Goal: Task Accomplishment & Management: Complete application form

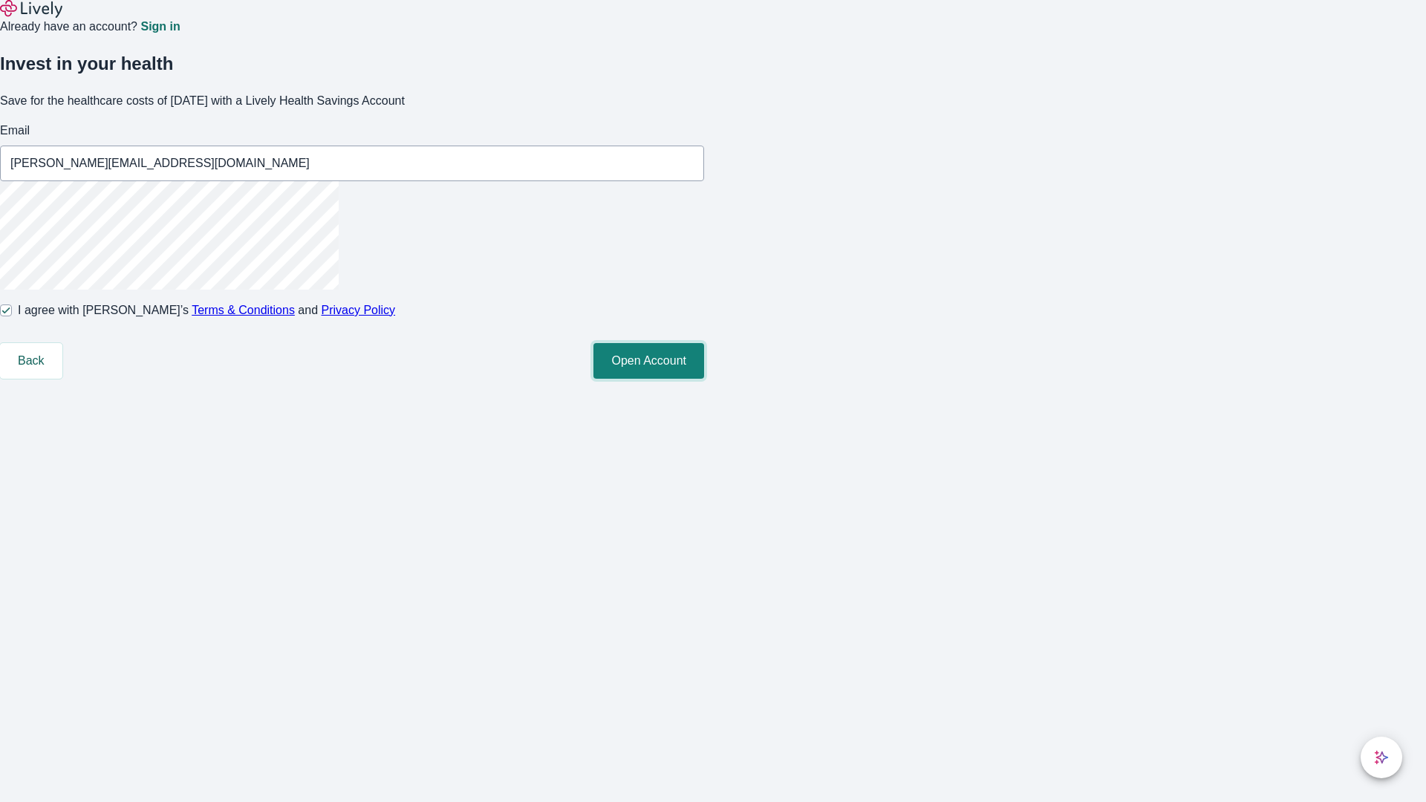
click at [704, 379] on button "Open Account" at bounding box center [649, 361] width 111 height 36
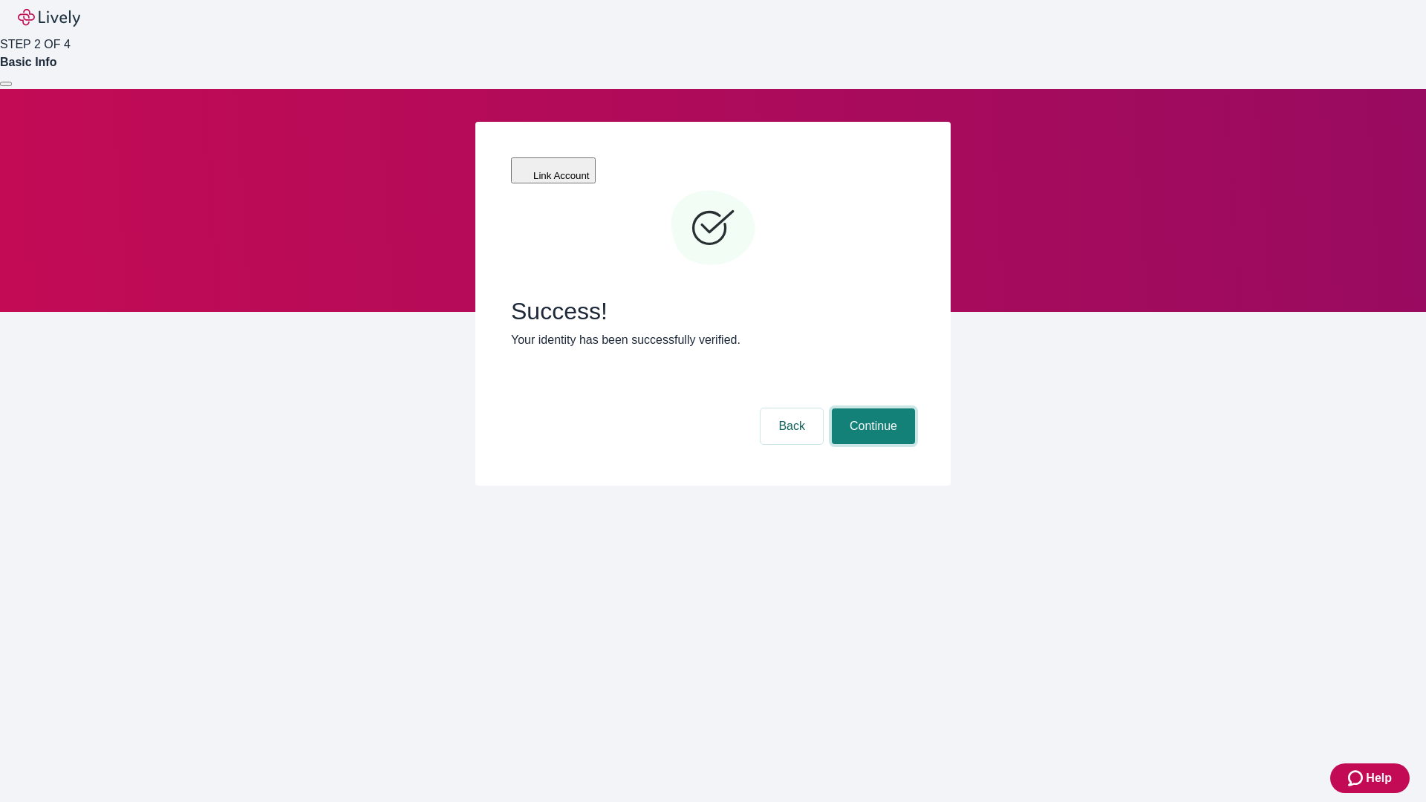
click at [871, 409] on button "Continue" at bounding box center [873, 427] width 83 height 36
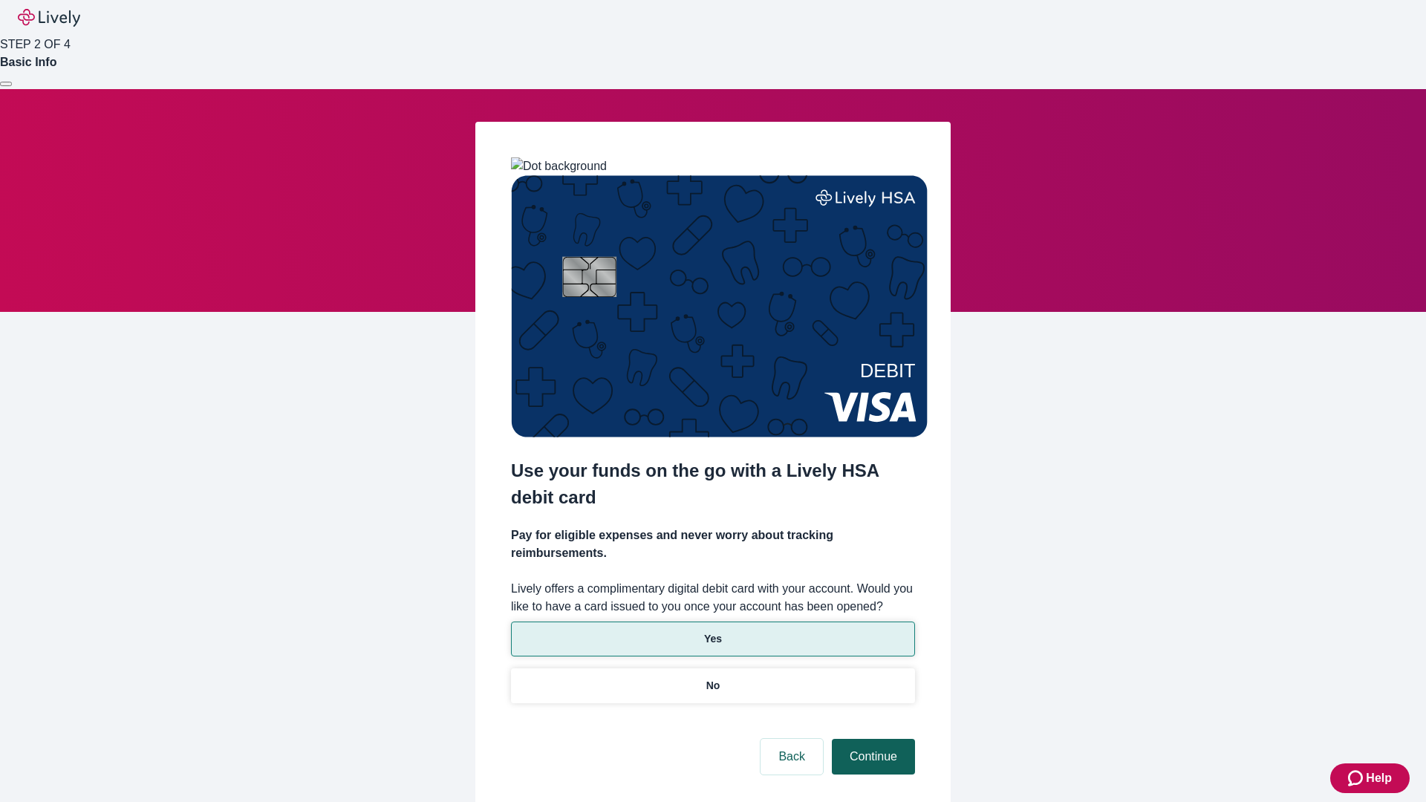
click at [712, 631] on p "Yes" at bounding box center [713, 639] width 18 height 16
click at [871, 739] on button "Continue" at bounding box center [873, 757] width 83 height 36
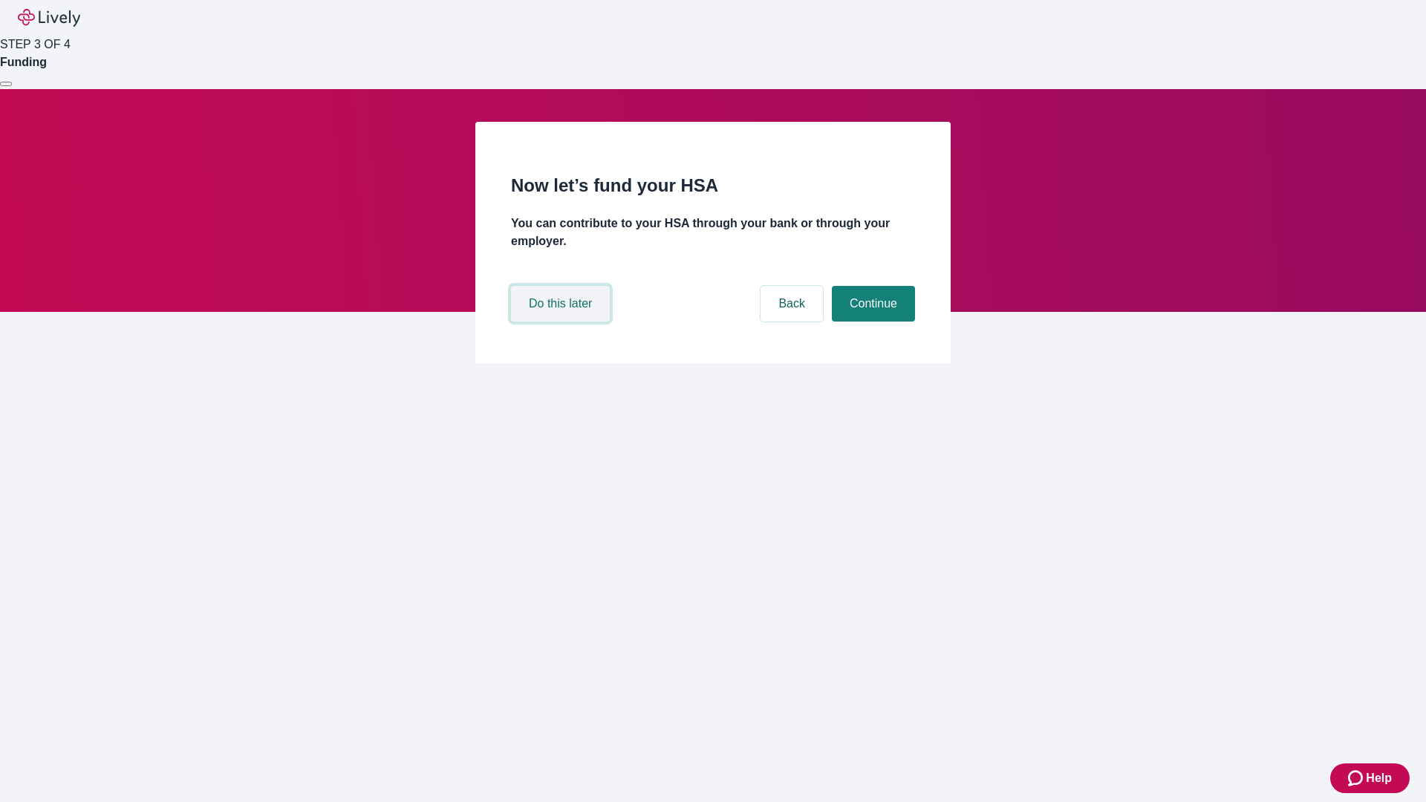
click at [562, 322] on button "Do this later" at bounding box center [560, 304] width 99 height 36
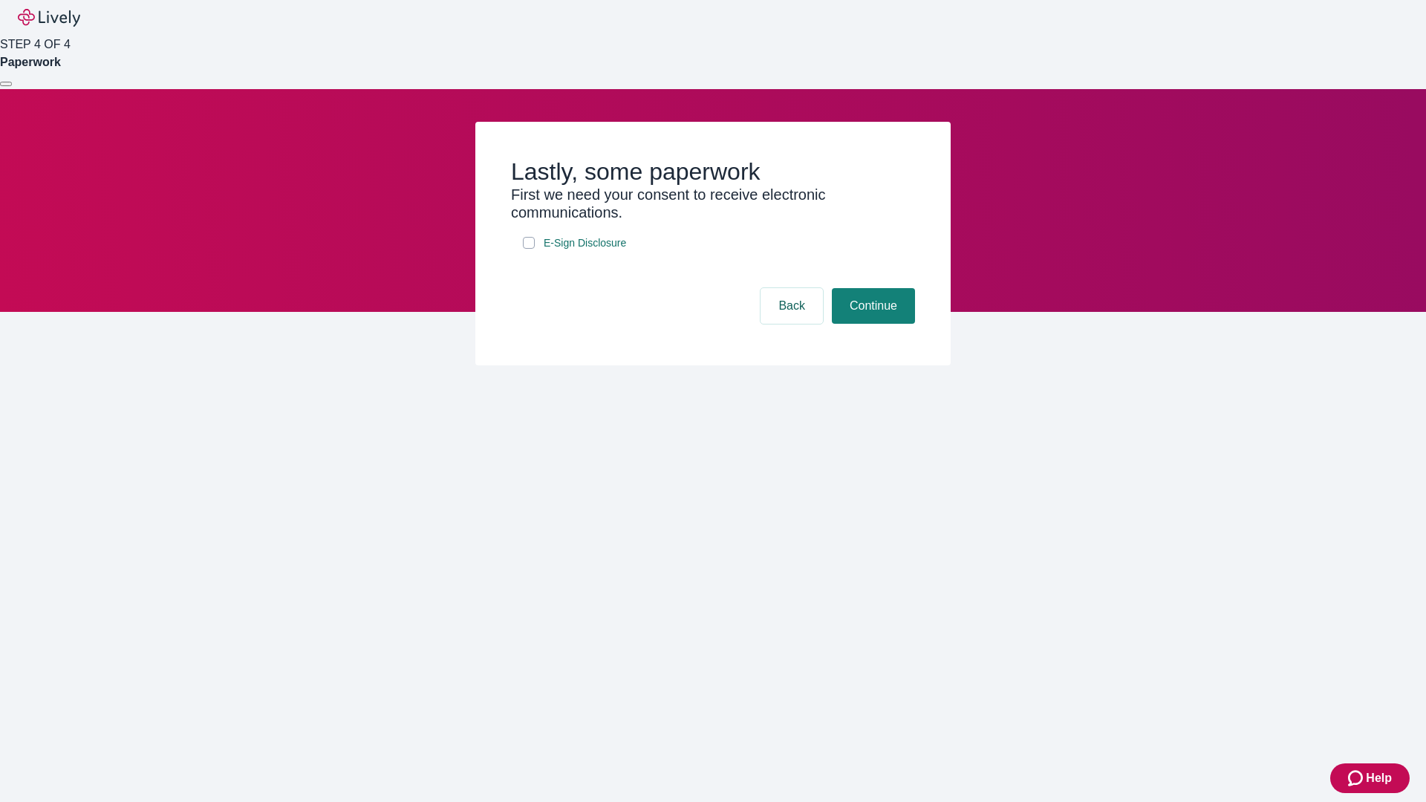
click at [529, 249] on input "E-Sign Disclosure" at bounding box center [529, 243] width 12 height 12
checkbox input "true"
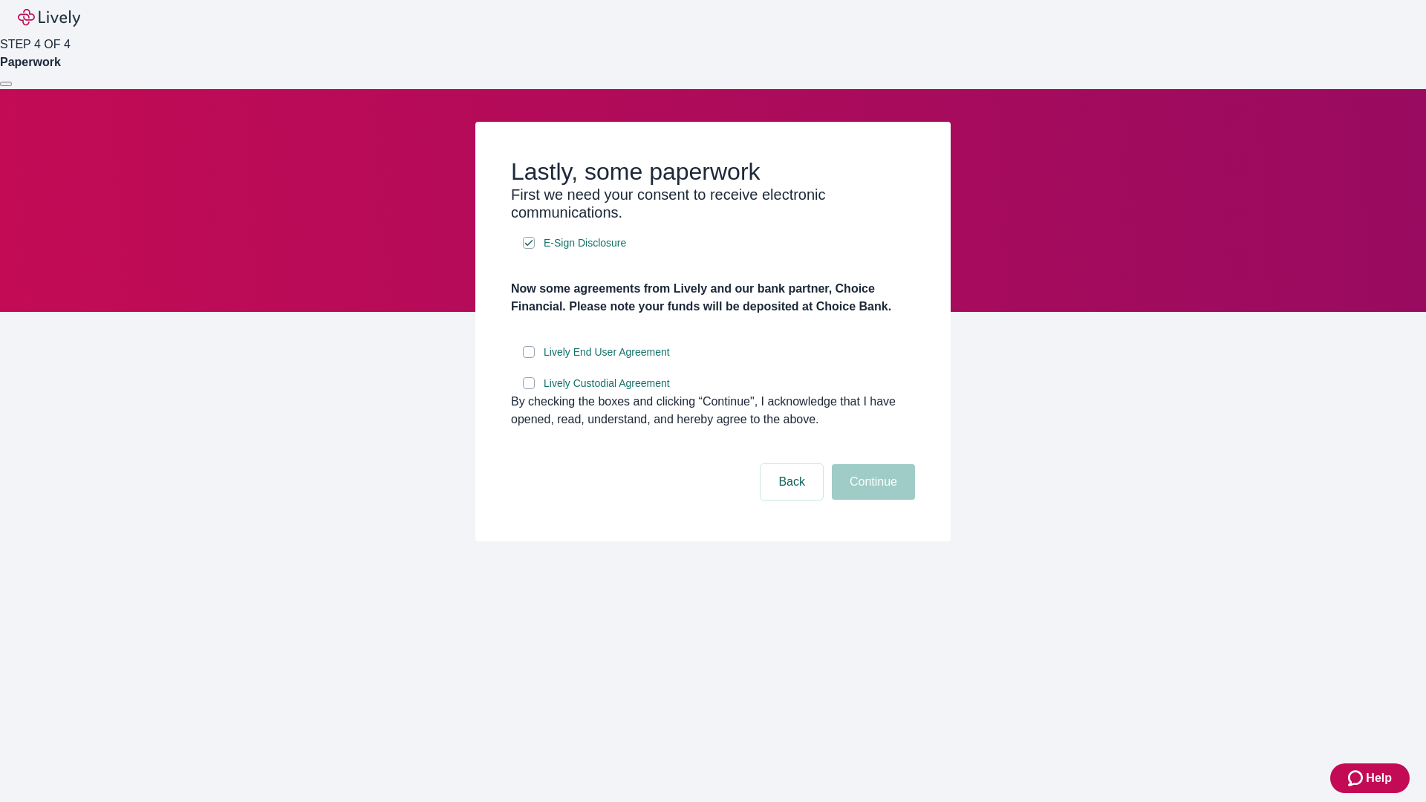
click at [529, 358] on input "Lively End User Agreement" at bounding box center [529, 352] width 12 height 12
checkbox input "true"
click at [529, 389] on input "Lively Custodial Agreement" at bounding box center [529, 383] width 12 height 12
checkbox input "true"
click at [871, 500] on button "Continue" at bounding box center [873, 482] width 83 height 36
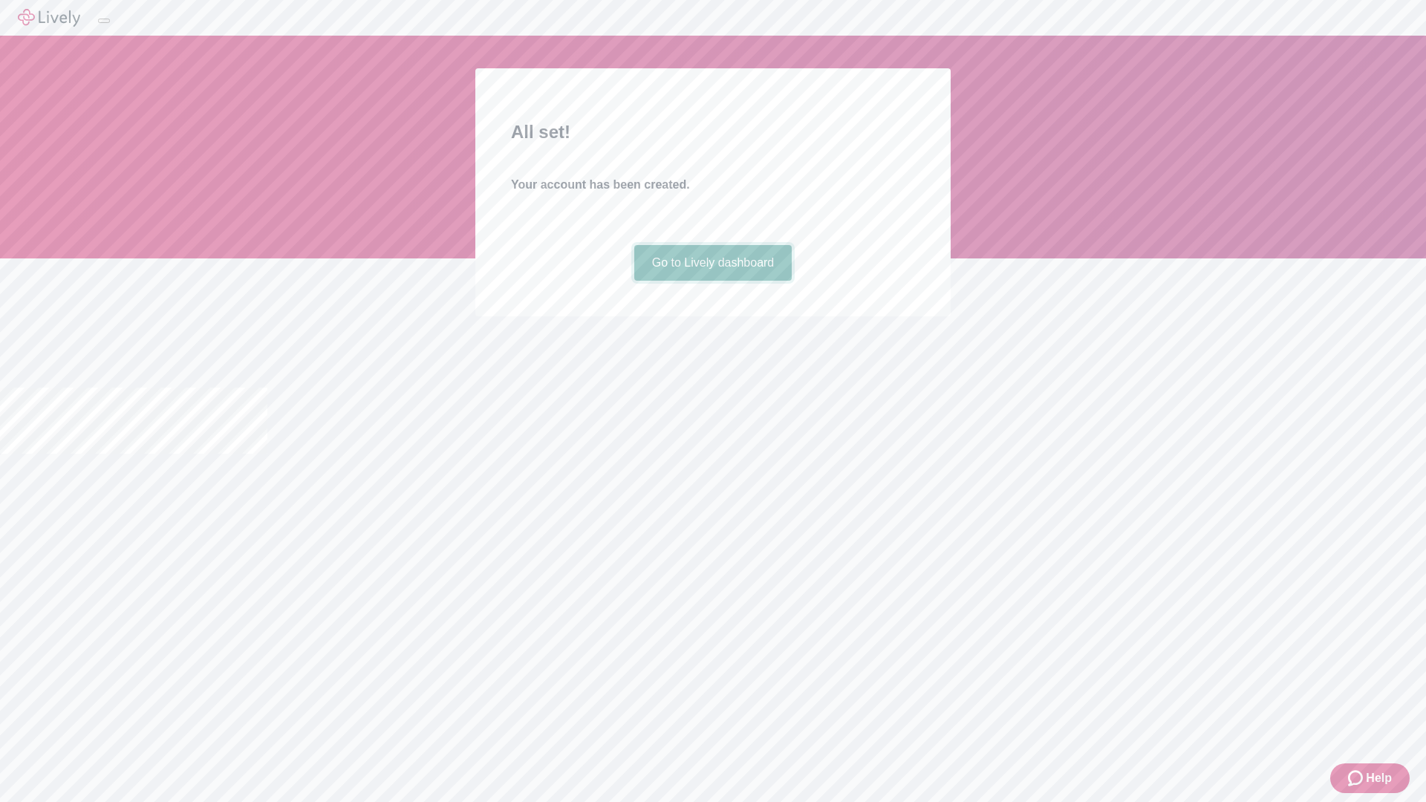
click at [712, 281] on link "Go to Lively dashboard" at bounding box center [713, 263] width 158 height 36
